Goal: Information Seeking & Learning: Find specific fact

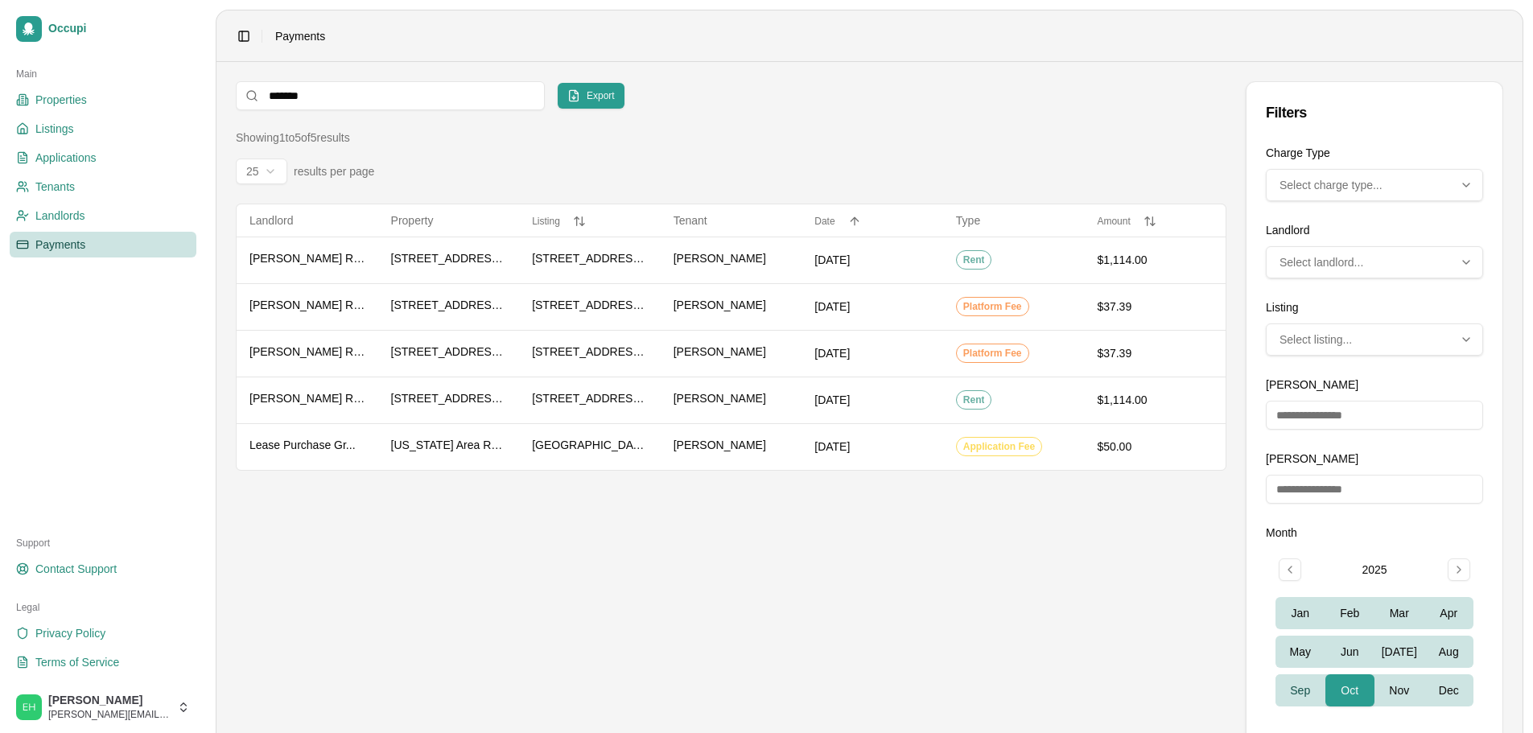
click at [1308, 682] on button "Sep" at bounding box center [1300, 690] width 50 height 32
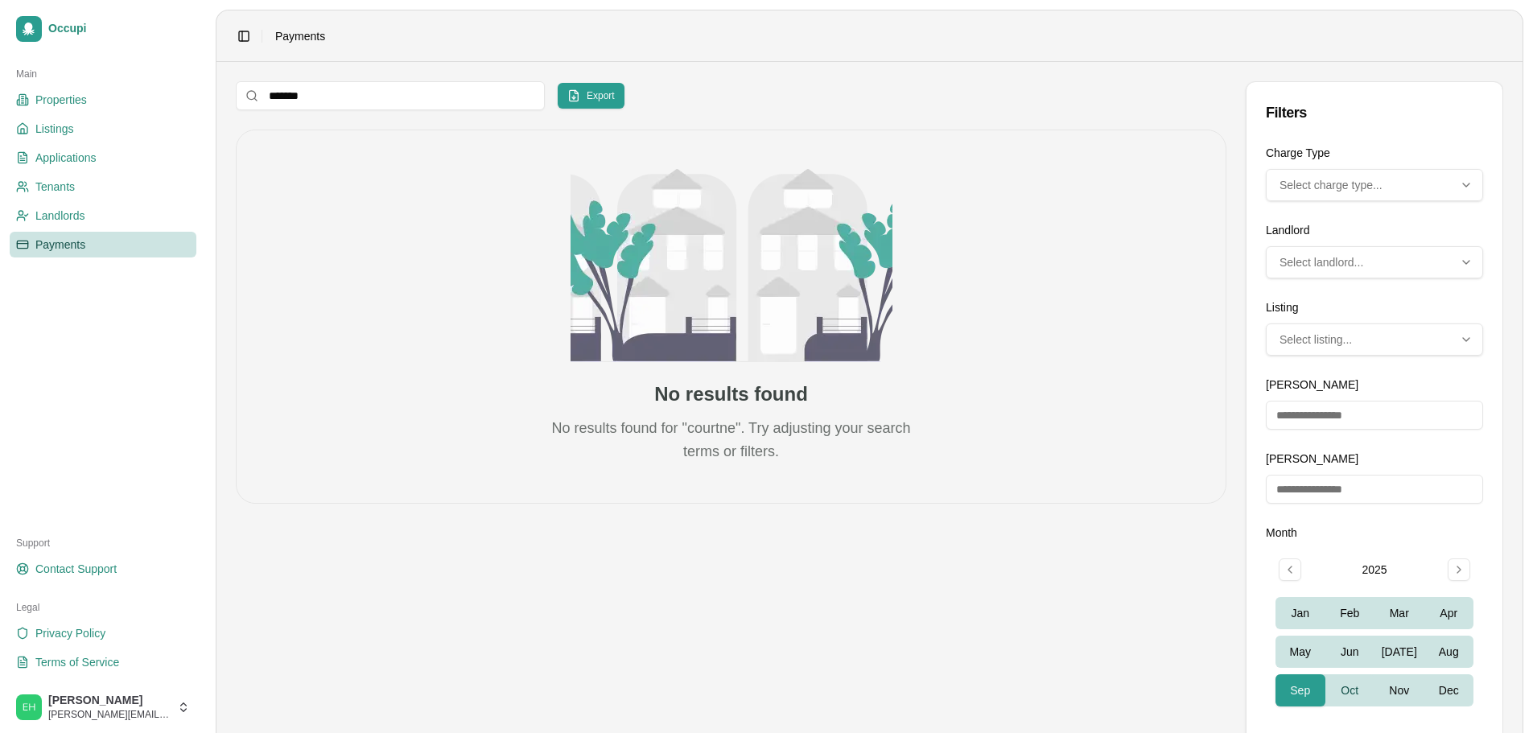
click at [1339, 693] on button "Oct" at bounding box center [1350, 690] width 50 height 32
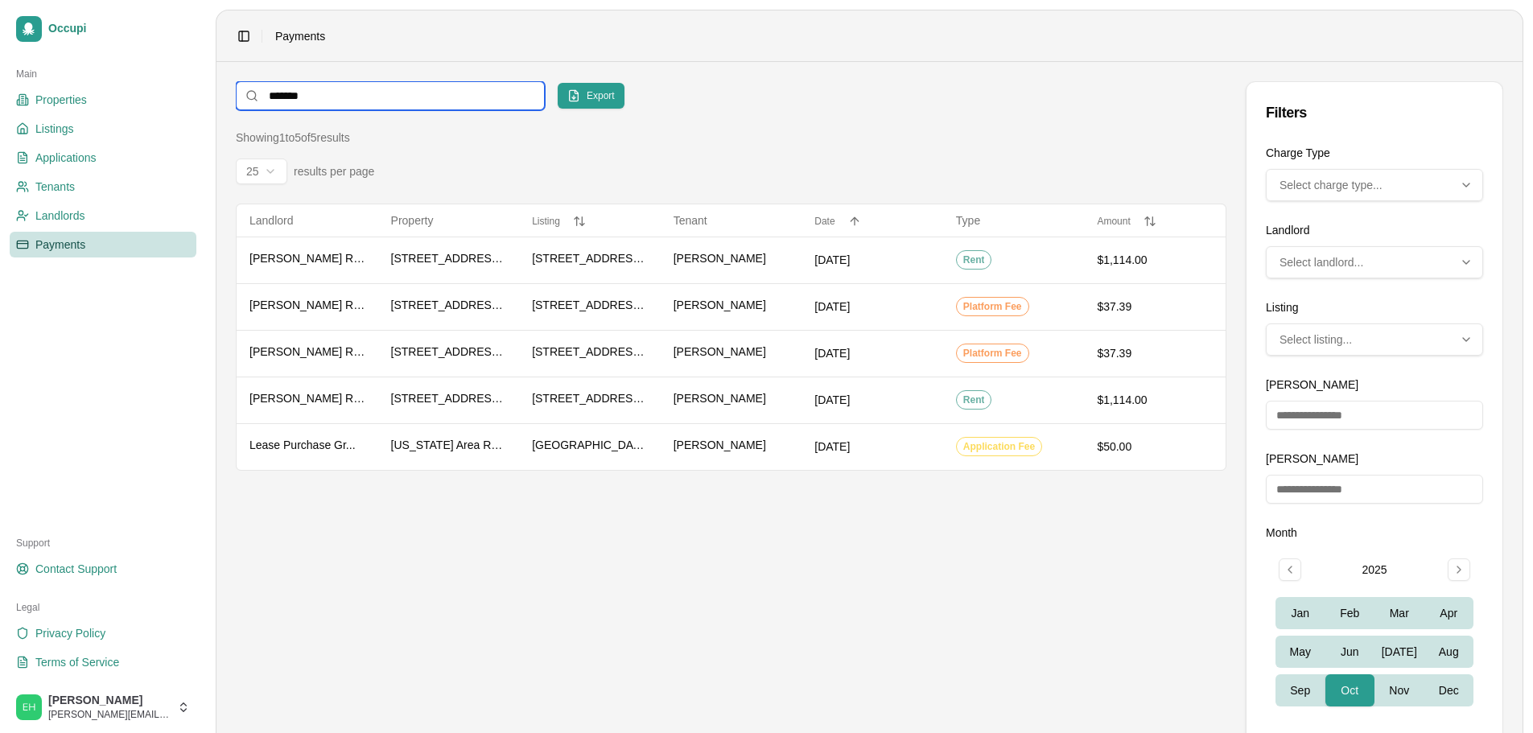
drag, startPoint x: 321, startPoint y: 96, endPoint x: 181, endPoint y: 75, distance: 141.5
click at [192, 78] on div "Occupi Main Properties Listings Applications Tenants Landlords Payments Support…" at bounding box center [766, 455] width 1533 height 911
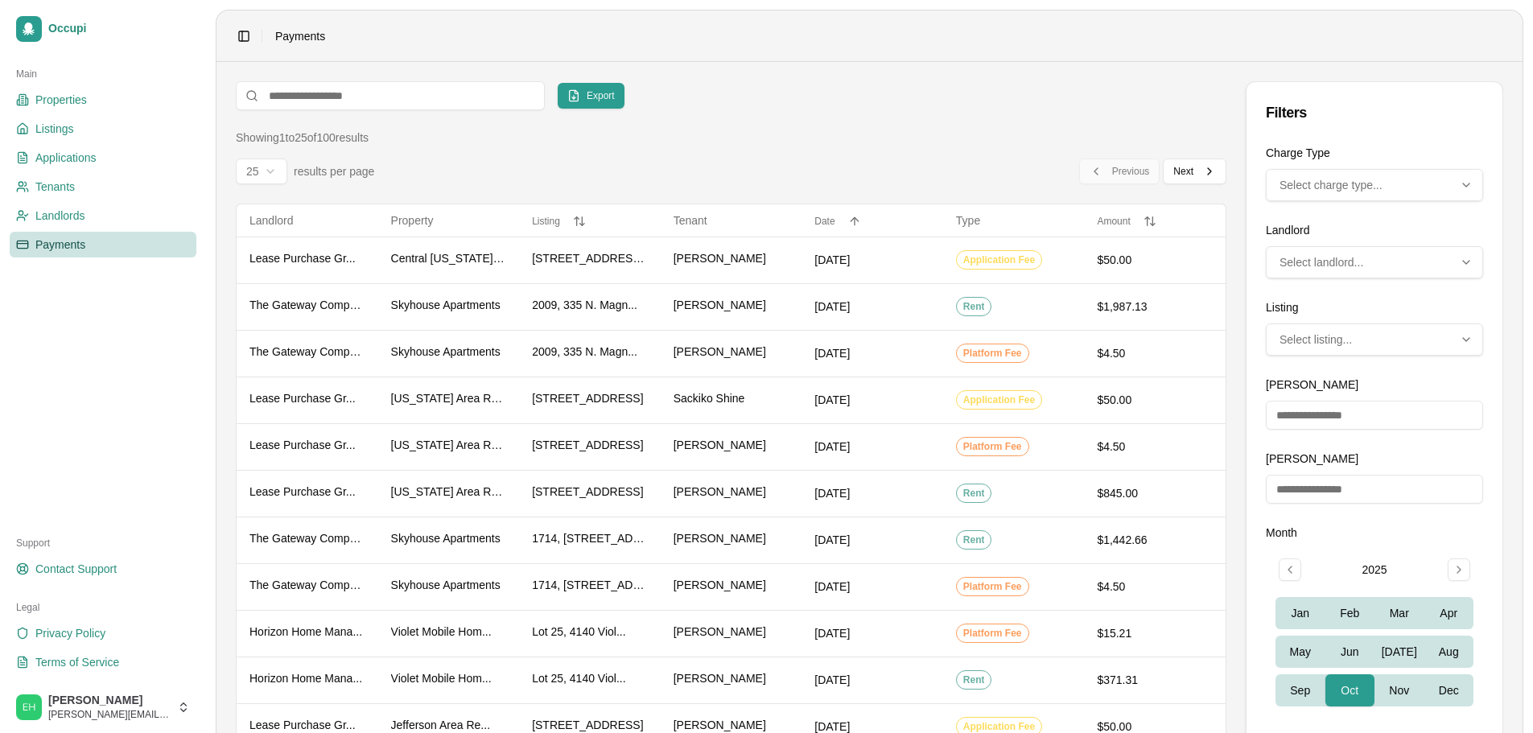
click at [761, 107] on div "Export Filters" at bounding box center [731, 95] width 990 height 29
click at [1298, 695] on button "Sep" at bounding box center [1300, 690] width 50 height 32
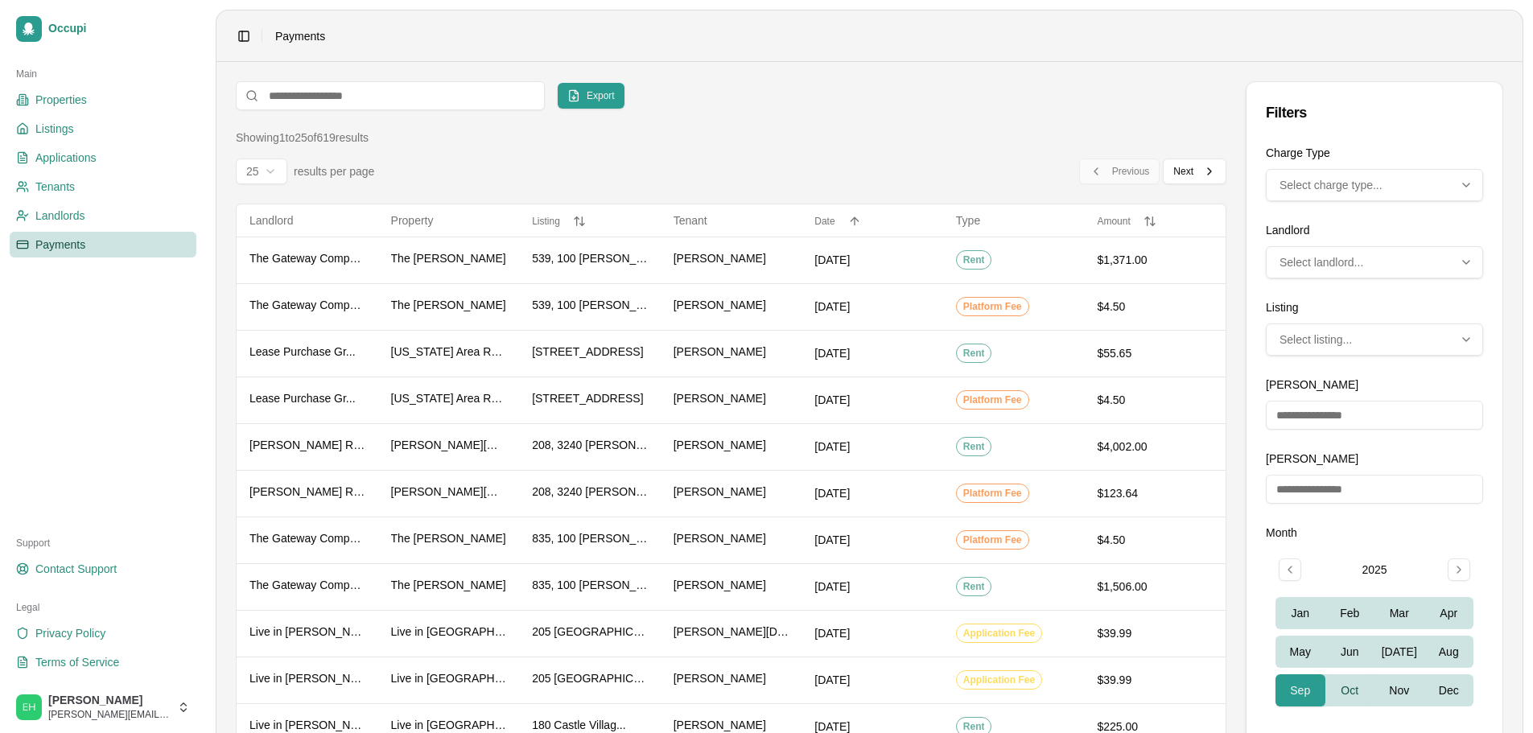
click at [1349, 685] on button "Oct" at bounding box center [1350, 690] width 50 height 32
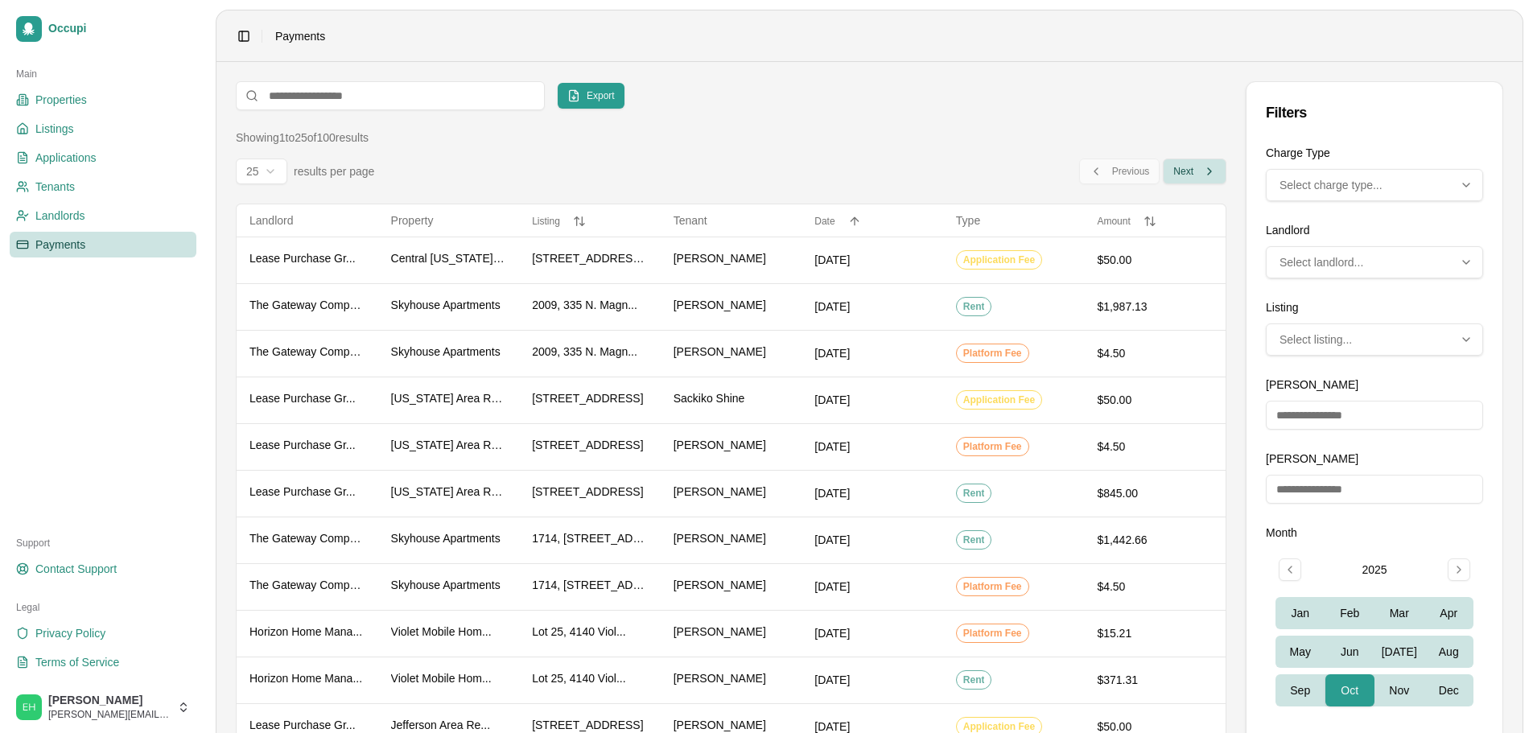
click at [1183, 175] on span "Next" at bounding box center [1183, 171] width 20 height 13
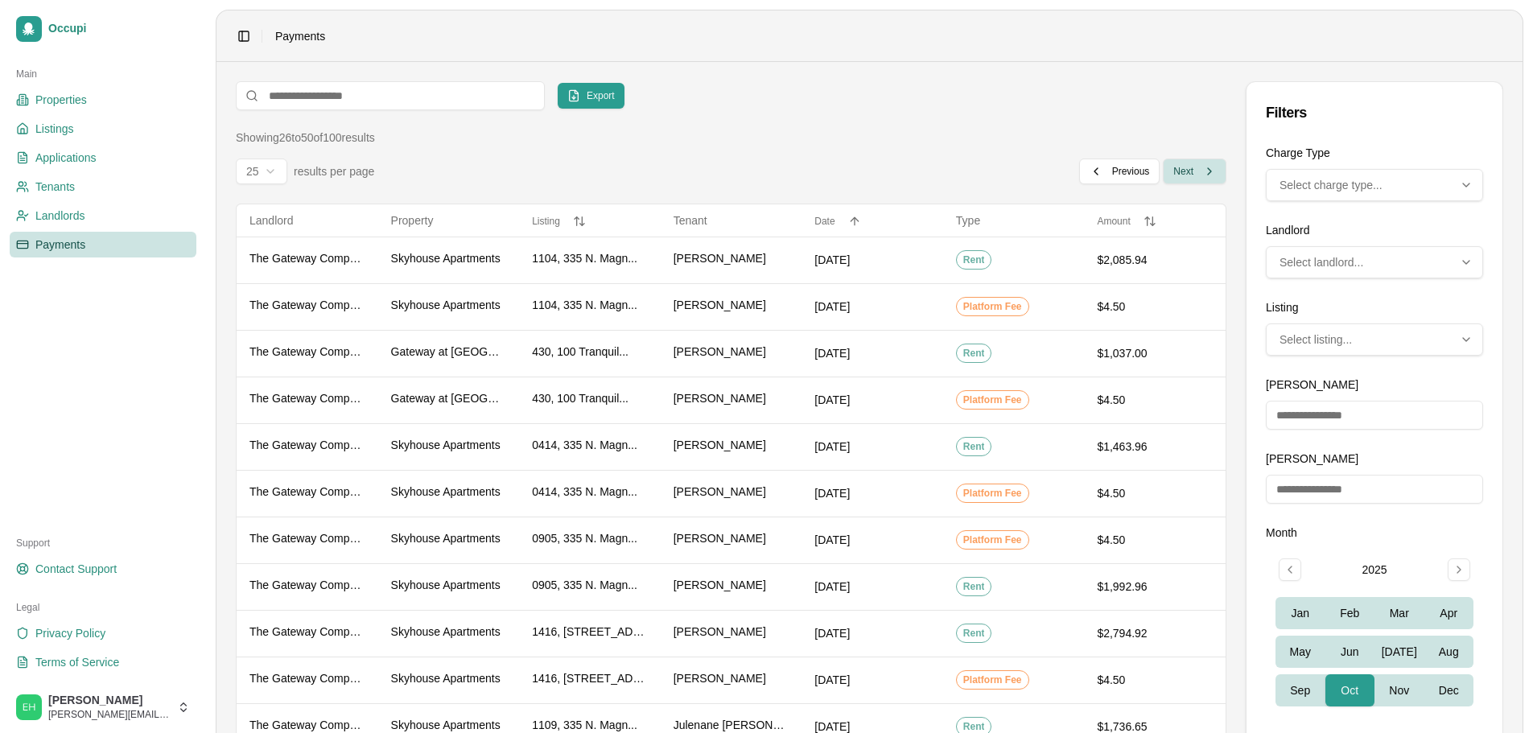
click at [1183, 175] on span "Next" at bounding box center [1183, 171] width 20 height 13
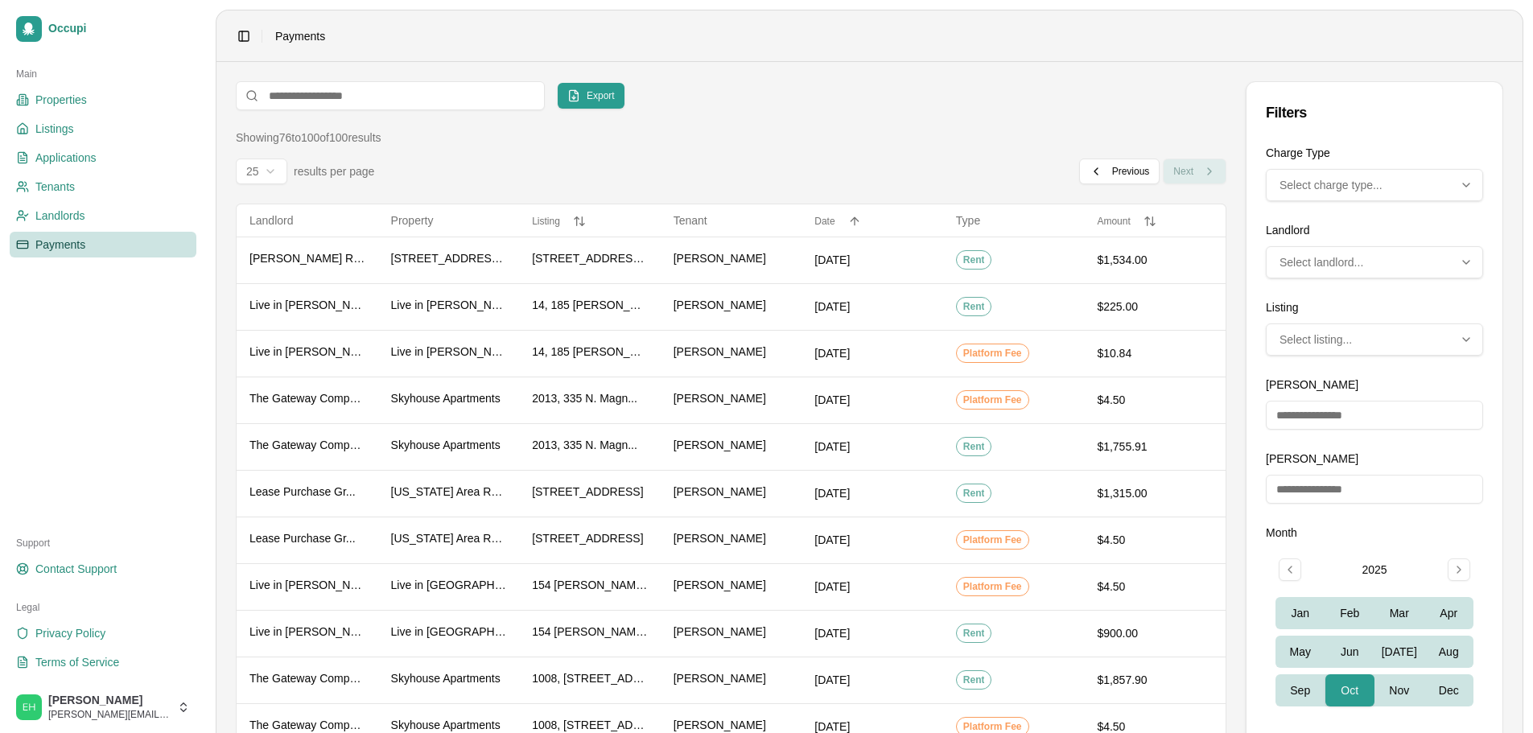
click at [1183, 175] on div "Previous Previous Next Next" at bounding box center [1152, 171] width 147 height 26
click at [290, 97] on input at bounding box center [390, 95] width 309 height 29
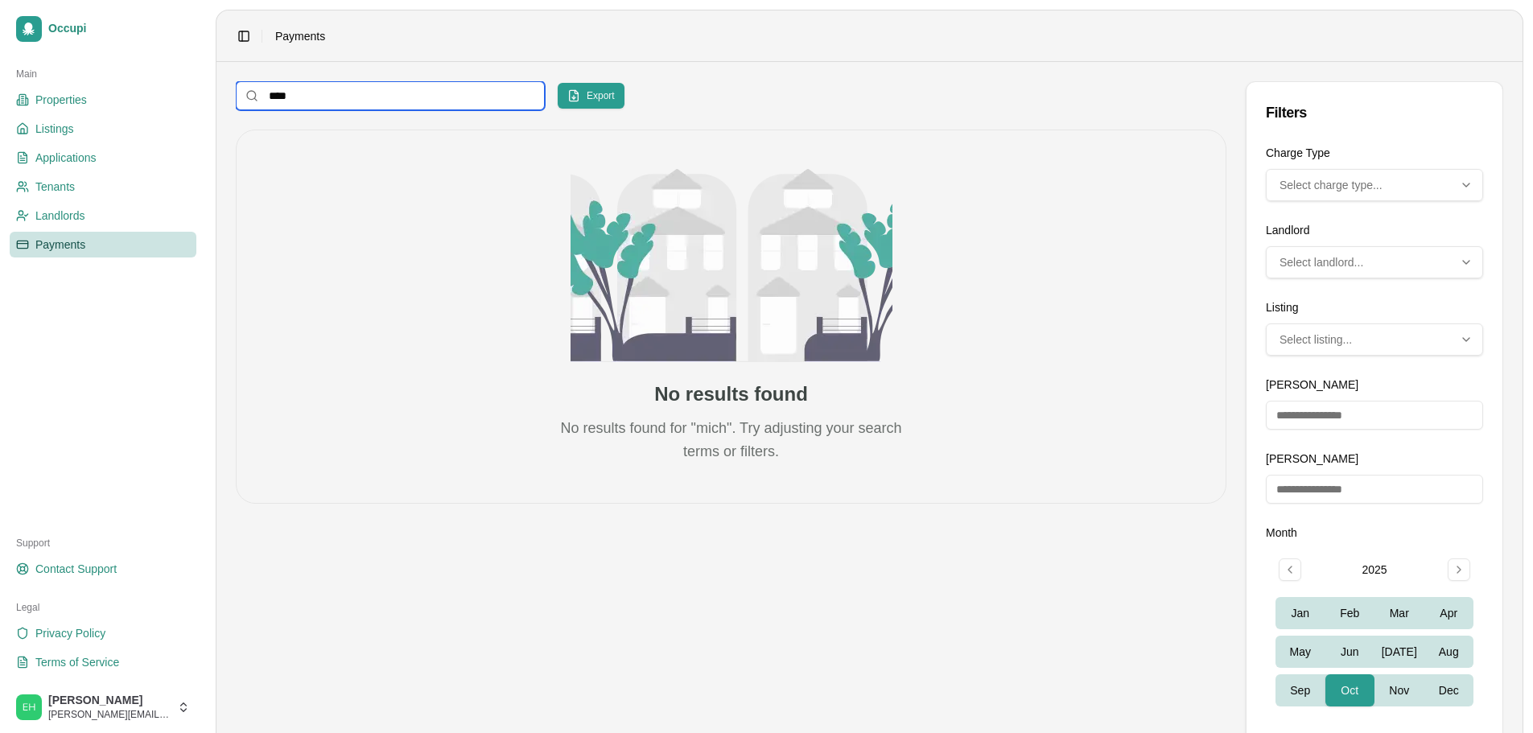
drag, startPoint x: 315, startPoint y: 96, endPoint x: 252, endPoint y: 93, distance: 63.6
click at [252, 93] on div "****" at bounding box center [390, 95] width 309 height 29
type input "***"
click at [1302, 684] on button "Sep" at bounding box center [1300, 690] width 50 height 32
